Goal: Information Seeking & Learning: Learn about a topic

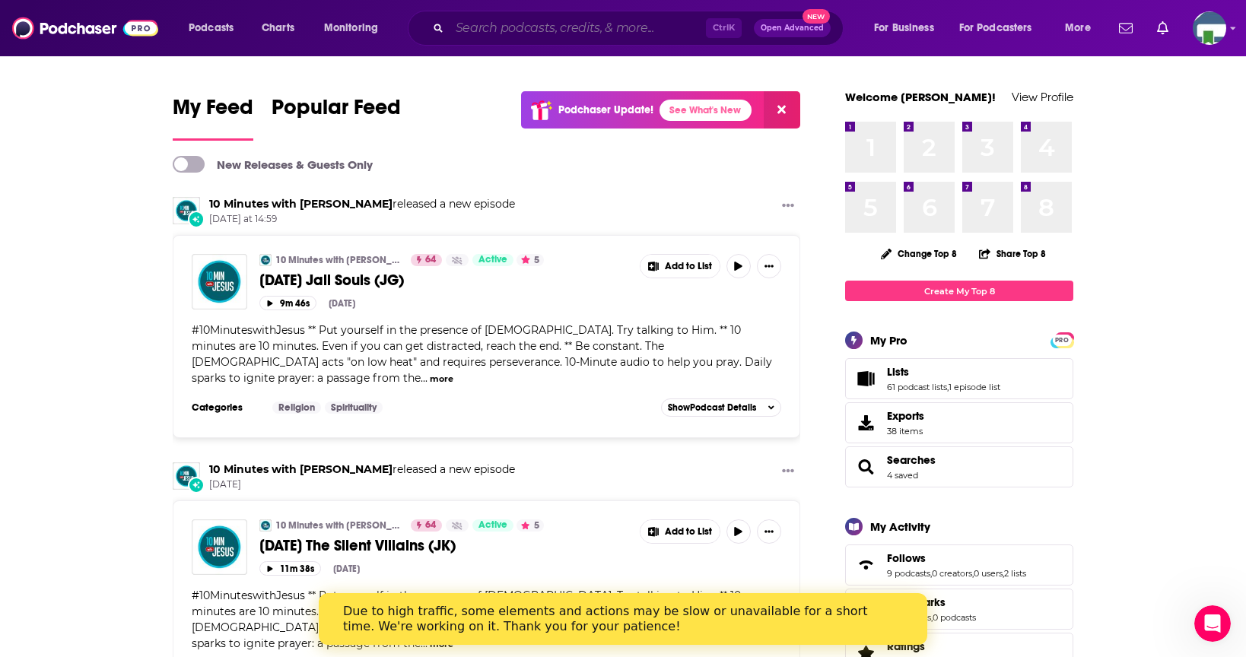
click at [526, 37] on input "Search podcasts, credits, & more..." at bounding box center [578, 28] width 256 height 24
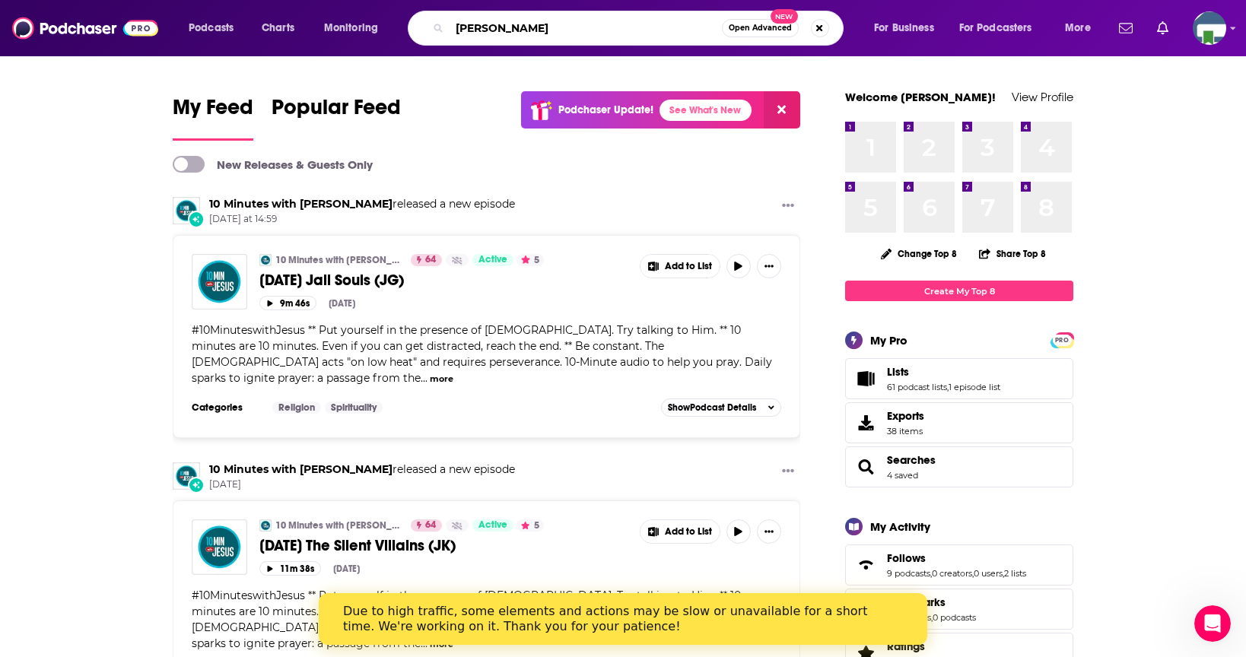
type input "[PERSON_NAME]"
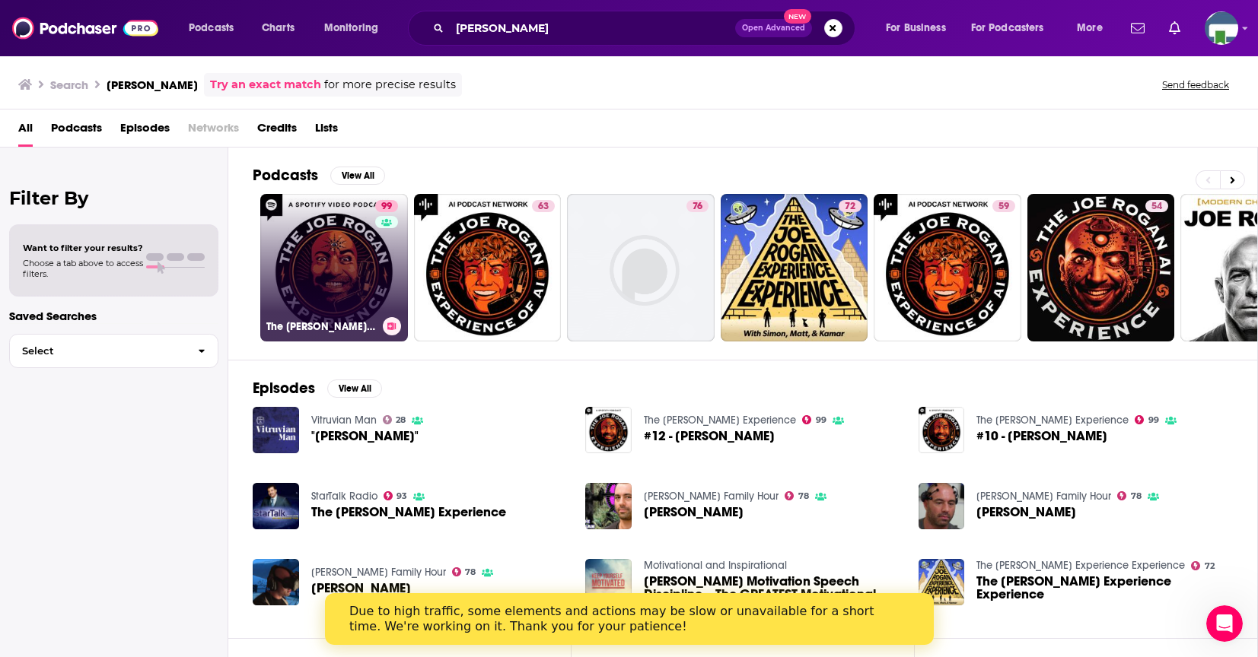
click at [348, 234] on link "99 The [PERSON_NAME] Experience" at bounding box center [334, 268] width 148 height 148
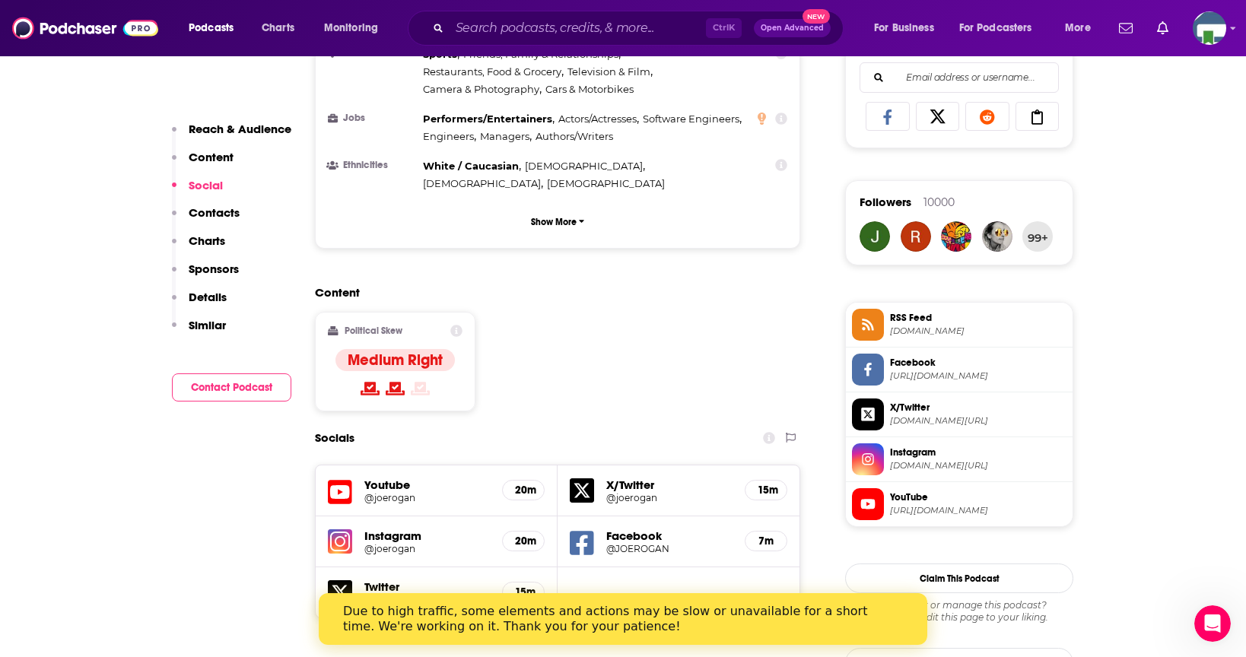
scroll to position [1293, 0]
